Goal: Transaction & Acquisition: Purchase product/service

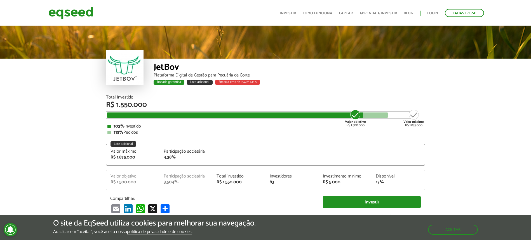
scroll to position [729, 0]
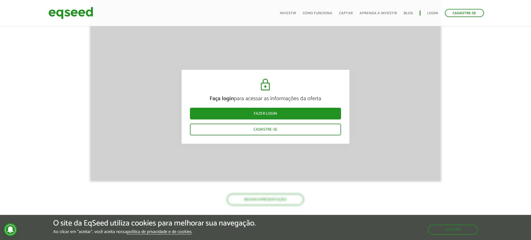
scroll to position [938, 0]
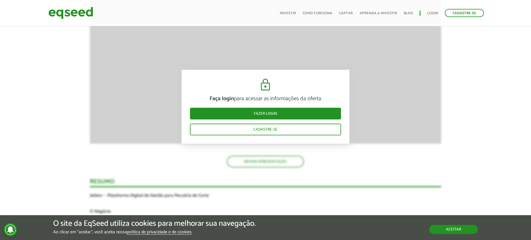
click at [454, 231] on button "Aceitar" at bounding box center [453, 229] width 49 height 9
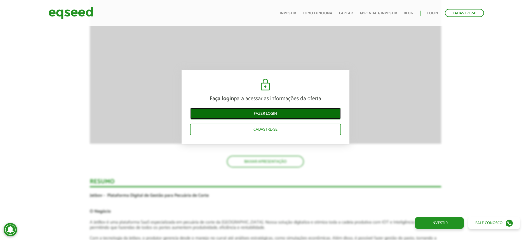
click at [253, 116] on link "Fazer login" at bounding box center [265, 114] width 151 height 12
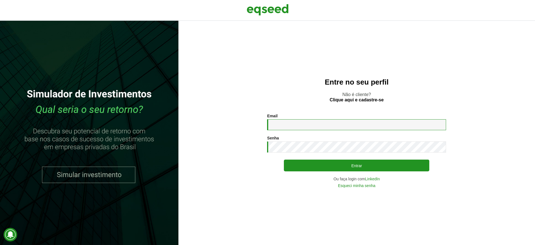
click at [297, 129] on input "Email *" at bounding box center [356, 124] width 179 height 11
click at [467, 115] on section "Email * Digite seu endereço de e-mail. Senha * Digite a senha que será usada em…" at bounding box center [357, 150] width 334 height 74
click at [294, 121] on input "Email *" at bounding box center [356, 124] width 179 height 11
click at [252, 92] on p "Não é cliente? Clique aqui e cadastre-se" at bounding box center [357, 97] width 334 height 11
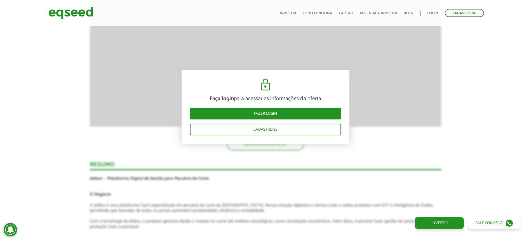
scroll to position [938, 0]
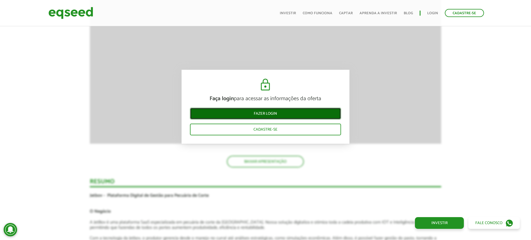
click at [269, 113] on link "Fazer login" at bounding box center [265, 114] width 151 height 12
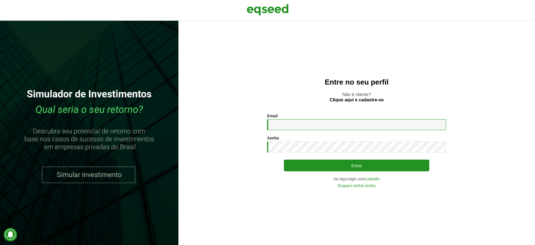
click at [293, 130] on input "Email *" at bounding box center [356, 124] width 179 height 11
click at [228, 116] on section "Email * Digite seu endereço de e-mail. Senha * Digite a senha que será usada em…" at bounding box center [357, 150] width 334 height 74
click at [299, 123] on input "Email *" at bounding box center [356, 124] width 179 height 11
type input "**********"
